Goal: Information Seeking & Learning: Learn about a topic

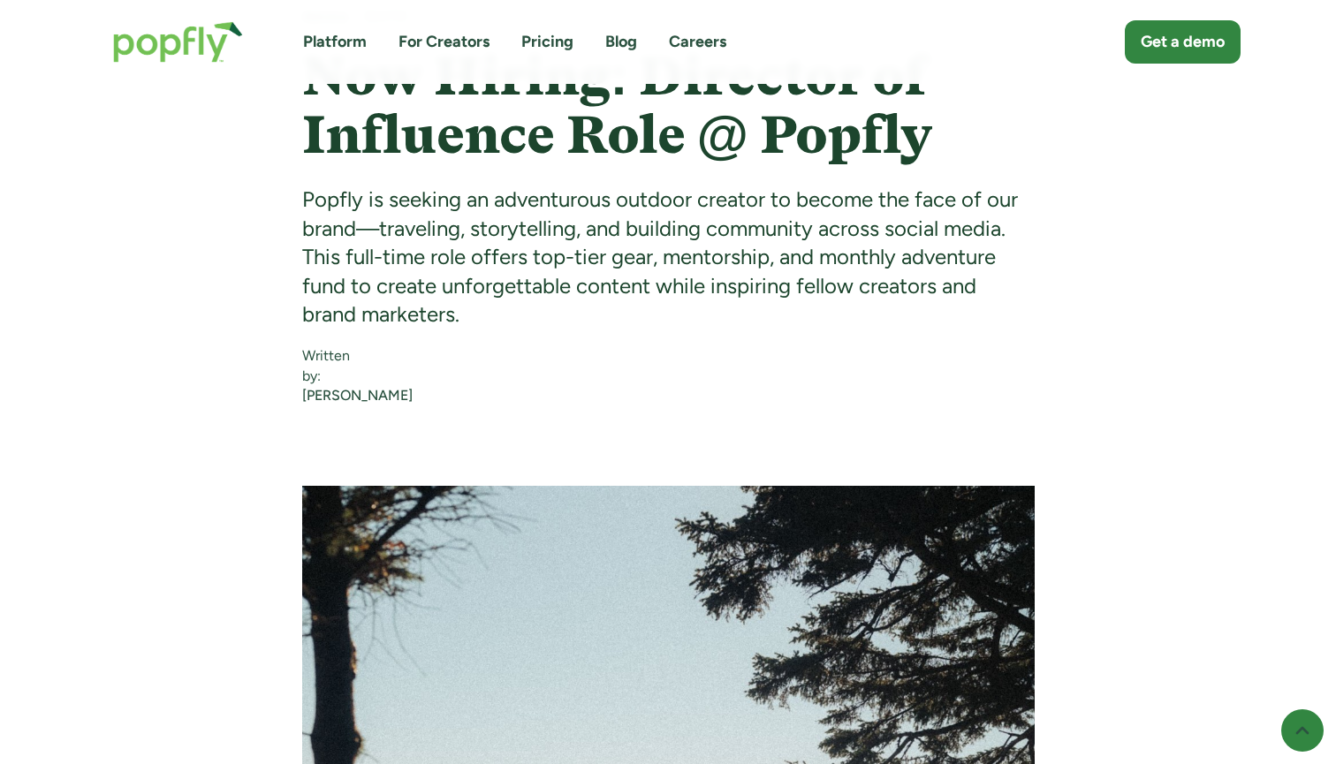
scroll to position [963, 0]
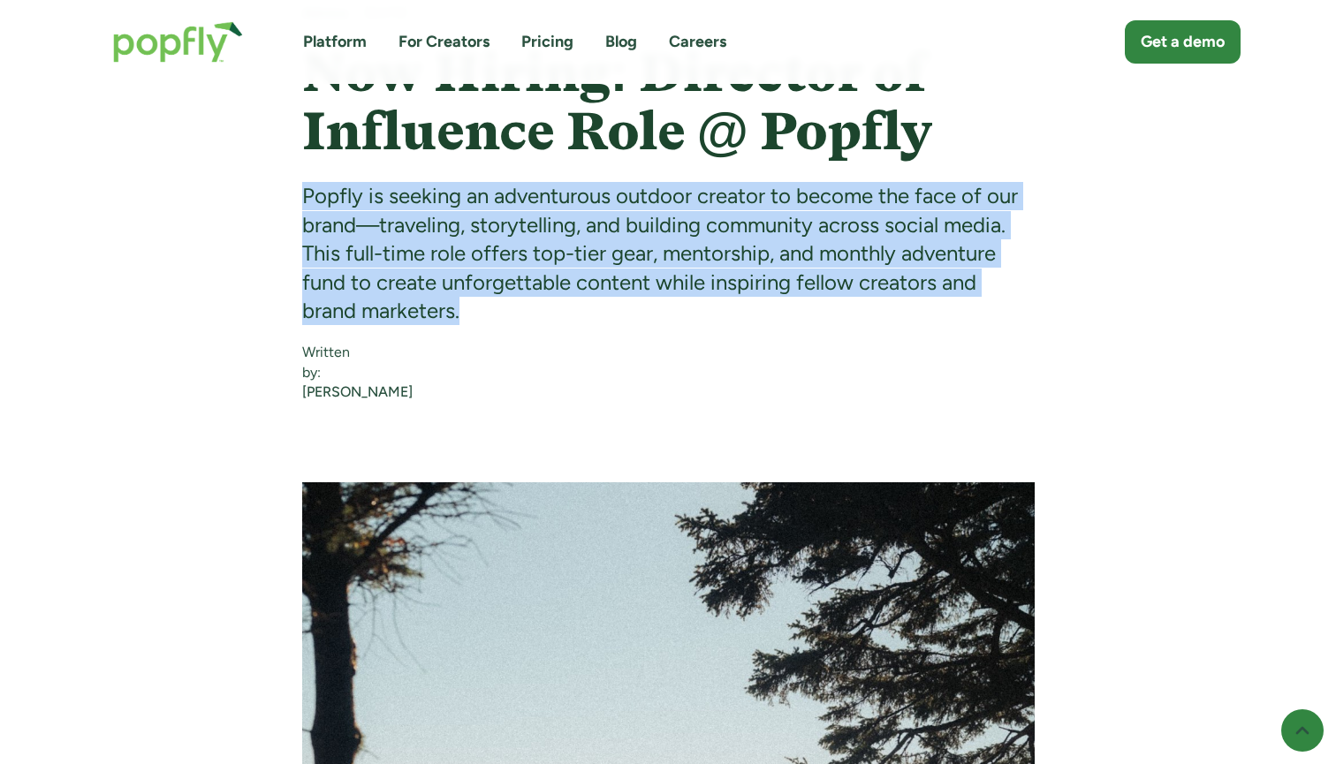
drag, startPoint x: 302, startPoint y: 193, endPoint x: 507, endPoint y: 308, distance: 235.0
click at [507, 308] on div "Popfly is seeking an adventurous outdoor creator to become the face of our bran…" at bounding box center [668, 253] width 733 height 143
copy div "Popfly is seeking an adventurous outdoor creator to become the face of our bran…"
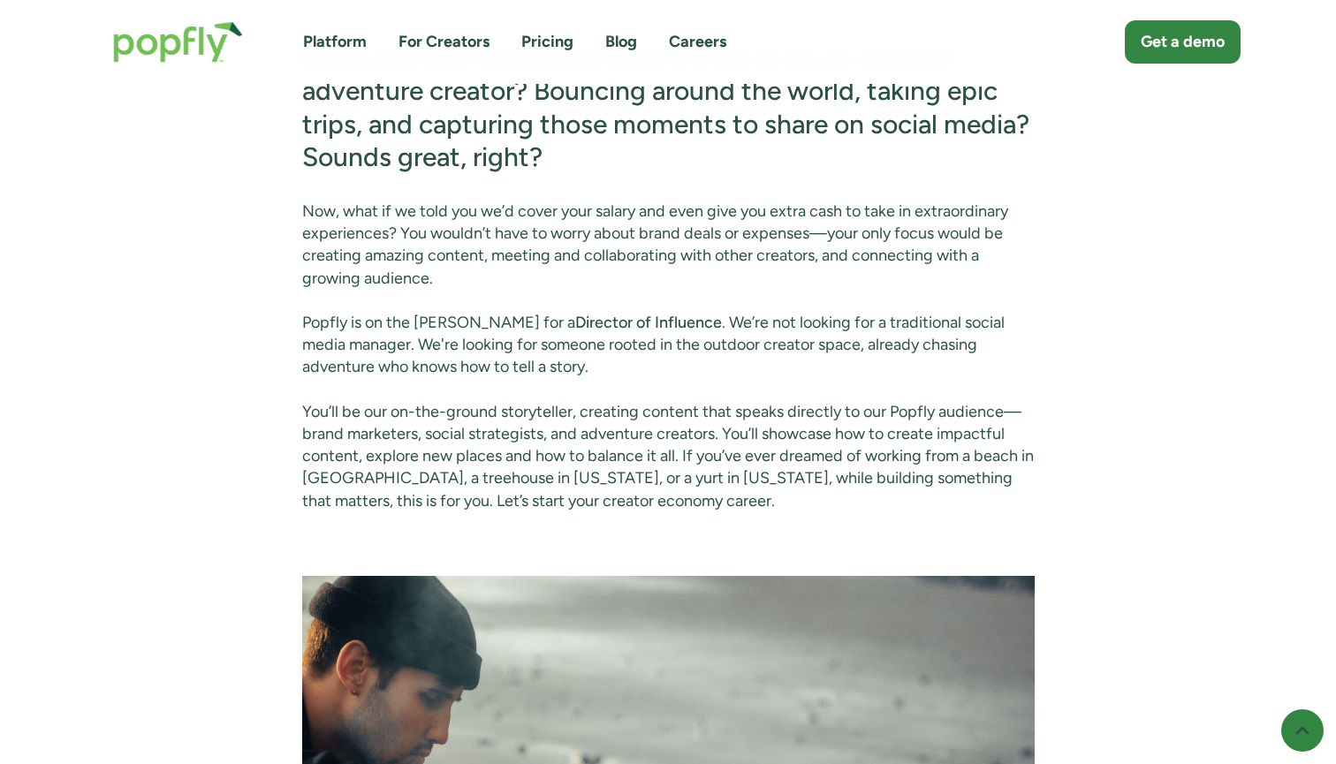
scroll to position [2389, 0]
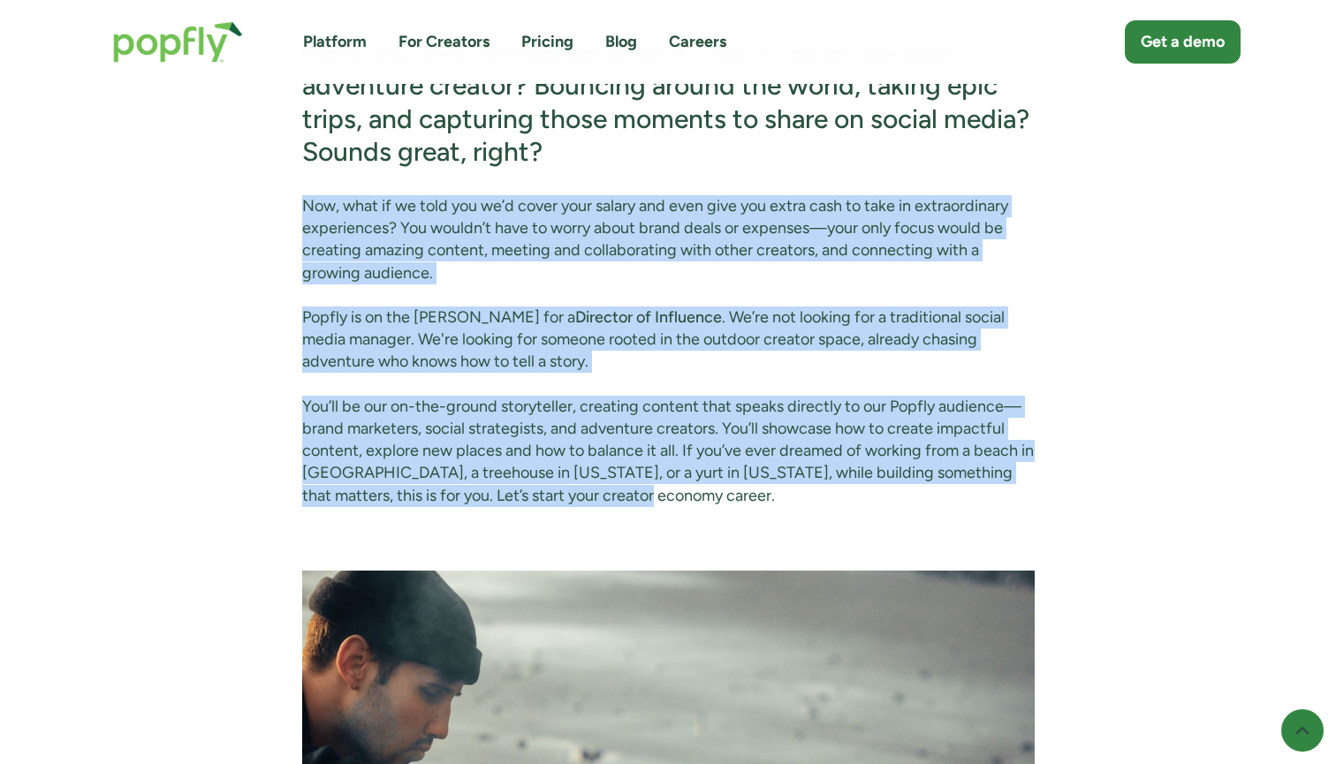
drag, startPoint x: 303, startPoint y: 218, endPoint x: 665, endPoint y: 503, distance: 460.0
copy div "Now, what if we told you we’d cover your salary and even give you extra cash to…"
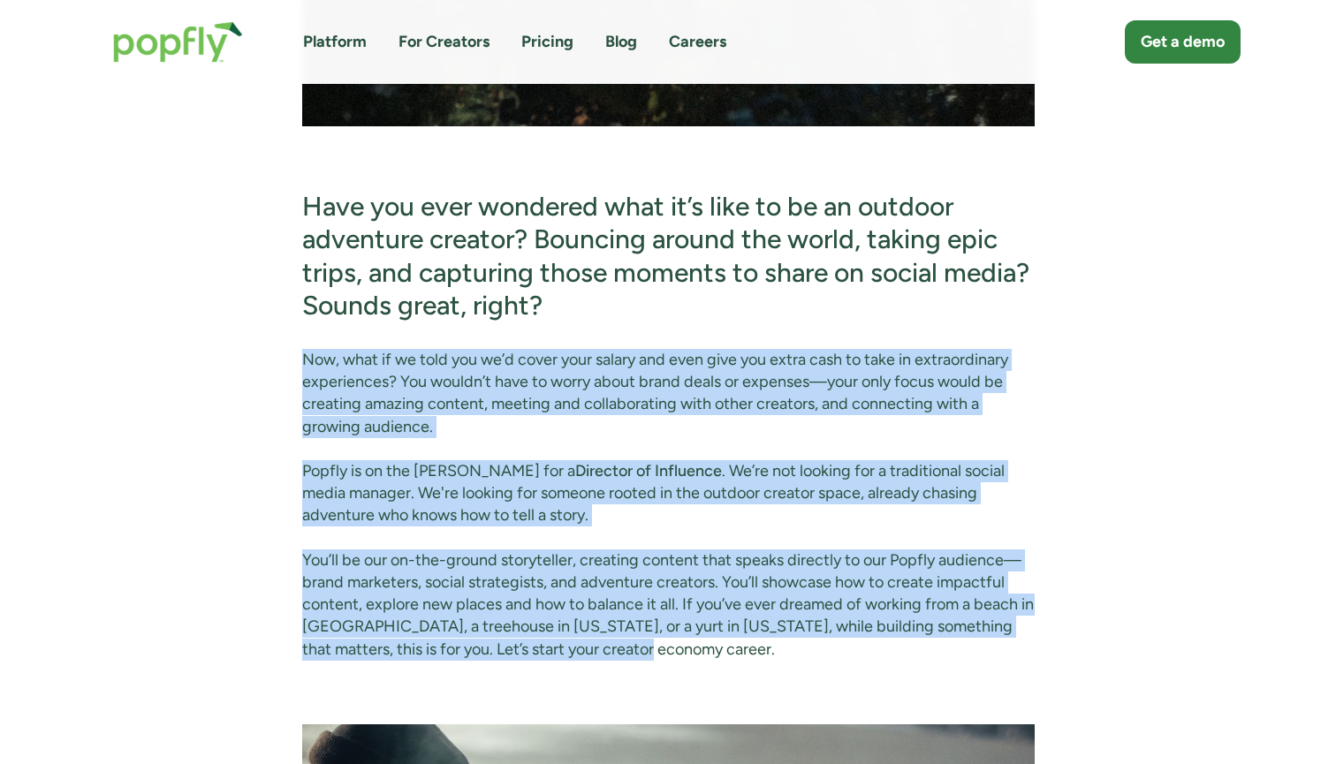
scroll to position [2248, 0]
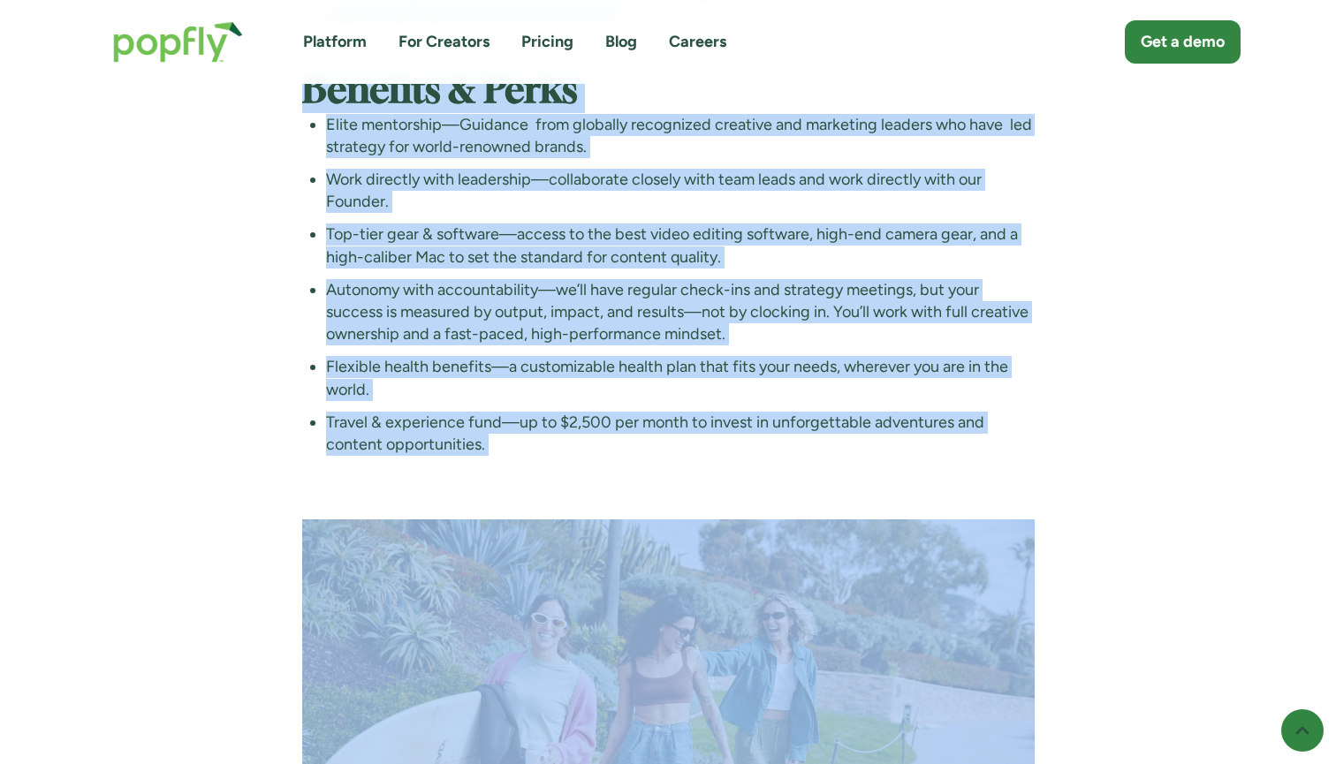
scroll to position [4915, 0]
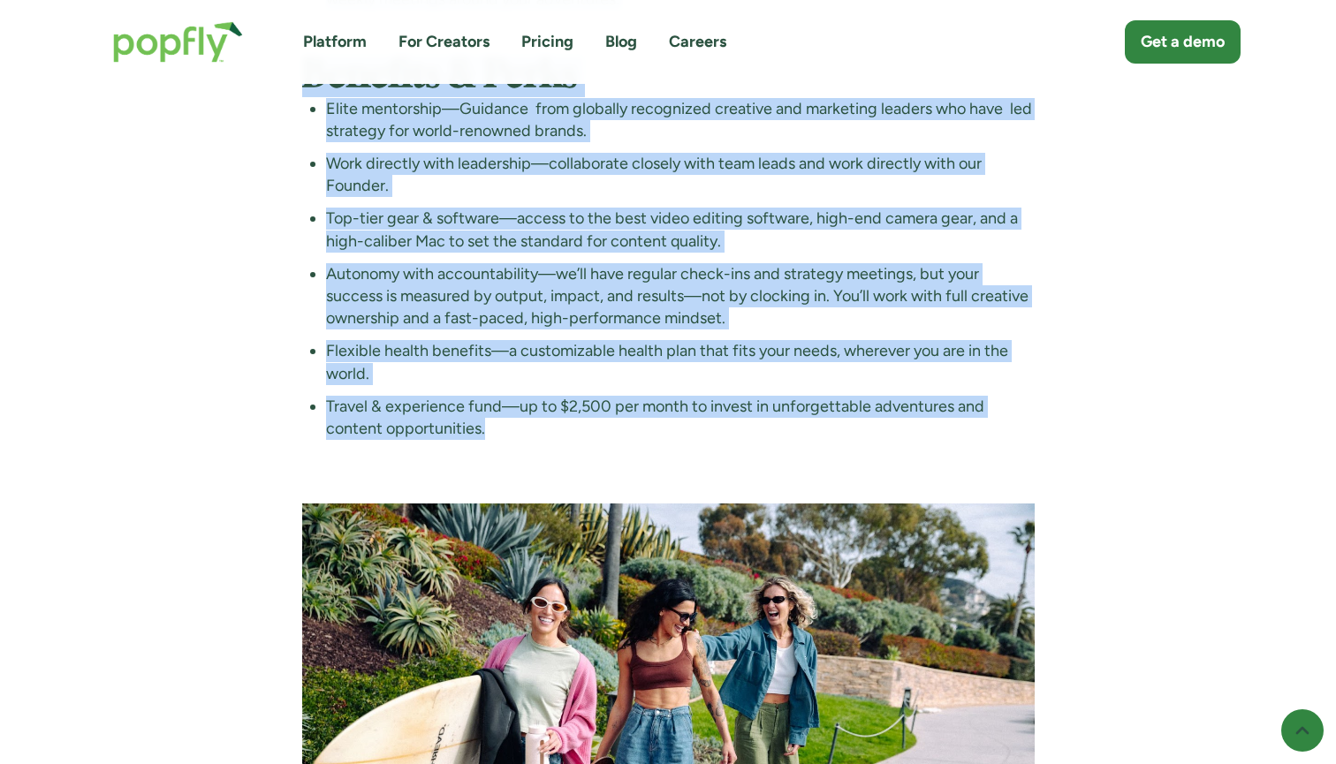
drag, startPoint x: 305, startPoint y: 176, endPoint x: 892, endPoint y: 439, distance: 643.1
copy div "‍ Lore Ips’do Si Am con adipisc elitseddoei tem inc utlabor etdolore magna aliq…"
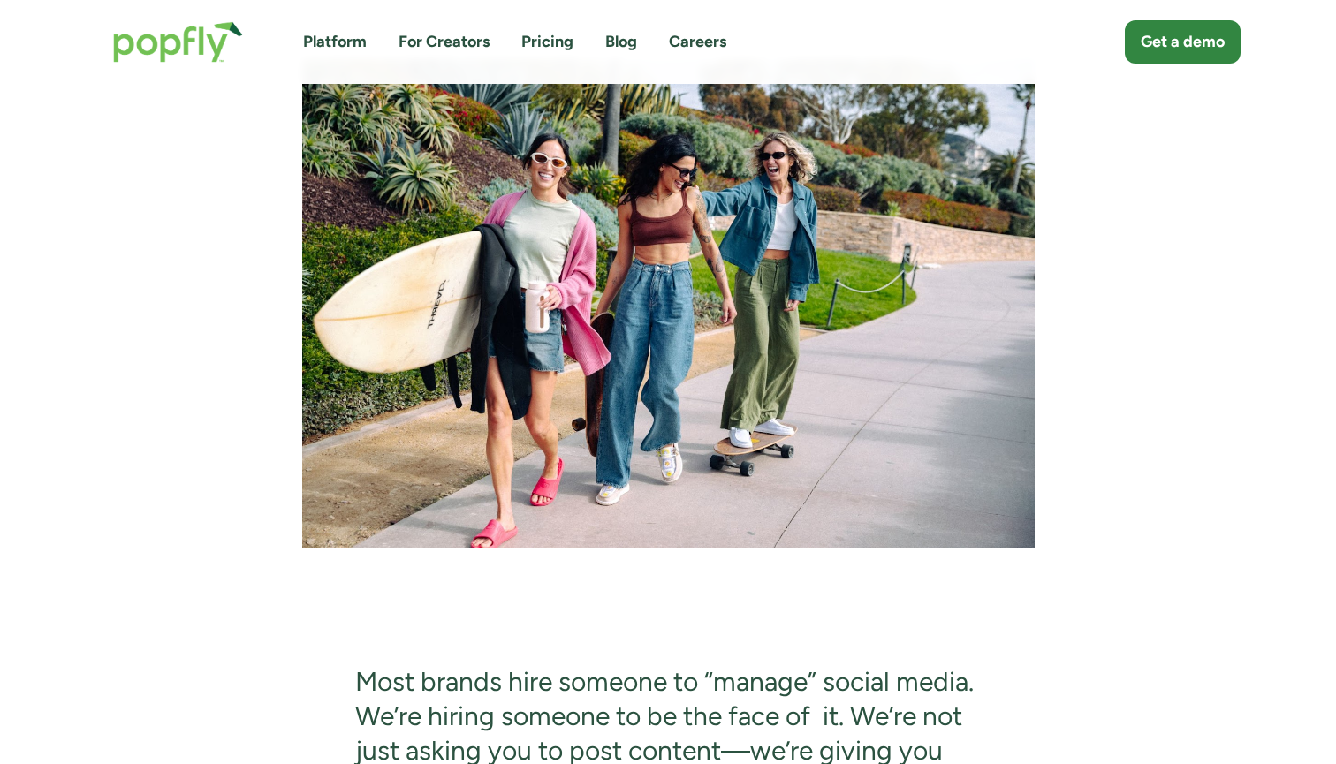
scroll to position [5327, 0]
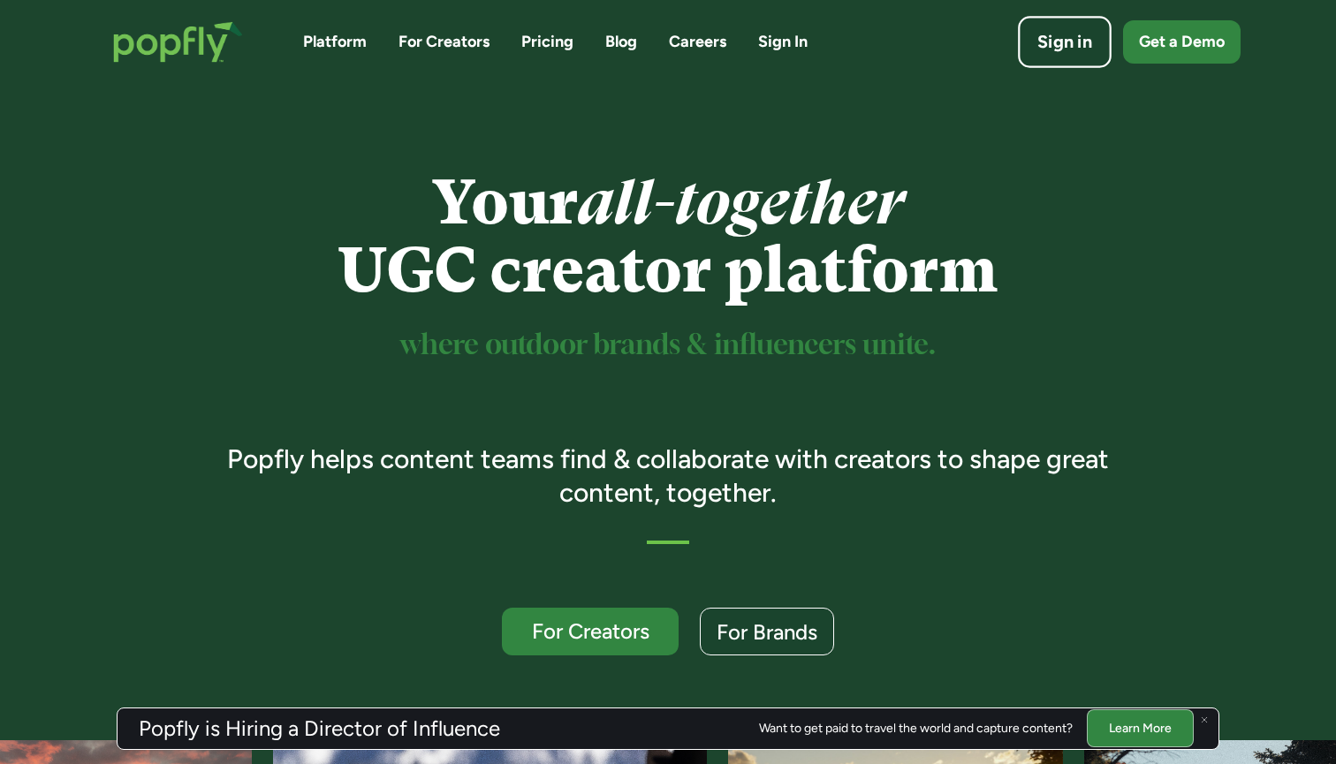
click at [1068, 51] on div "Sign in" at bounding box center [1064, 42] width 55 height 25
